Goal: Task Accomplishment & Management: Manage account settings

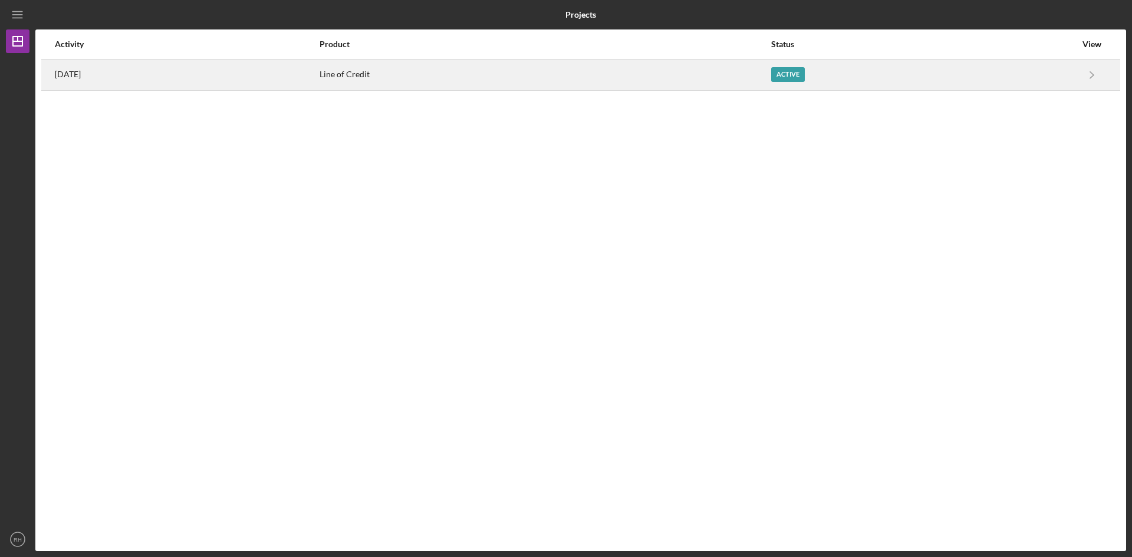
click at [445, 67] on div "Line of Credit" at bounding box center [545, 74] width 451 height 29
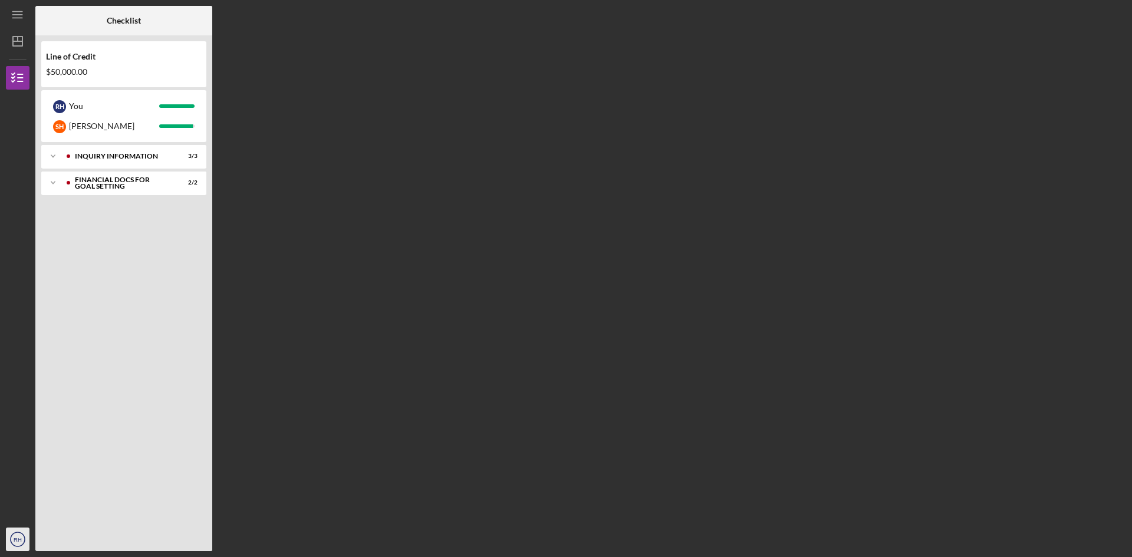
click at [19, 539] on text "RH" at bounding box center [18, 540] width 8 height 6
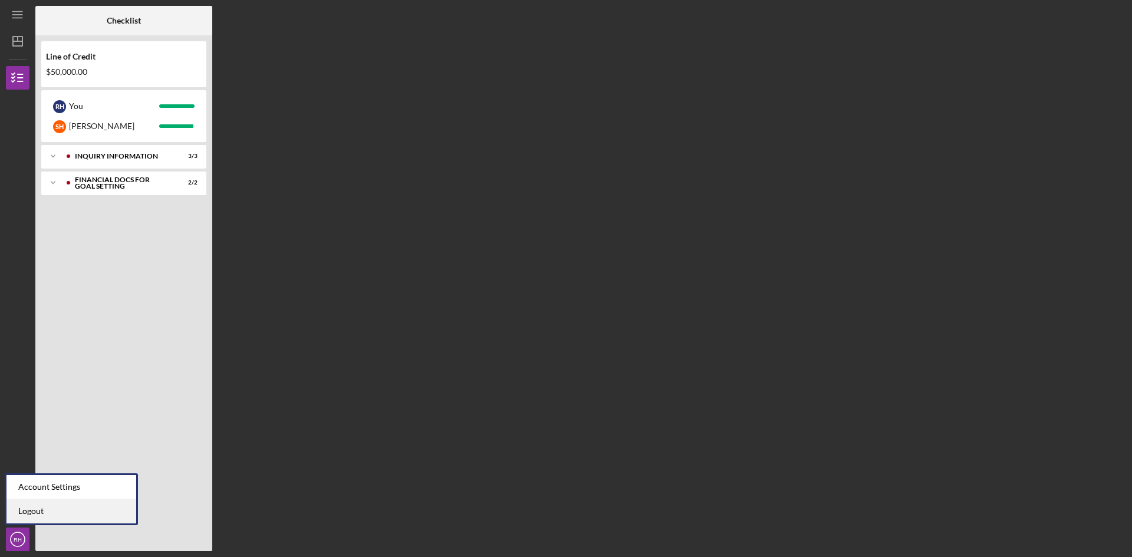
click at [36, 517] on link "Logout" at bounding box center [71, 511] width 130 height 24
